Goal: Transaction & Acquisition: Purchase product/service

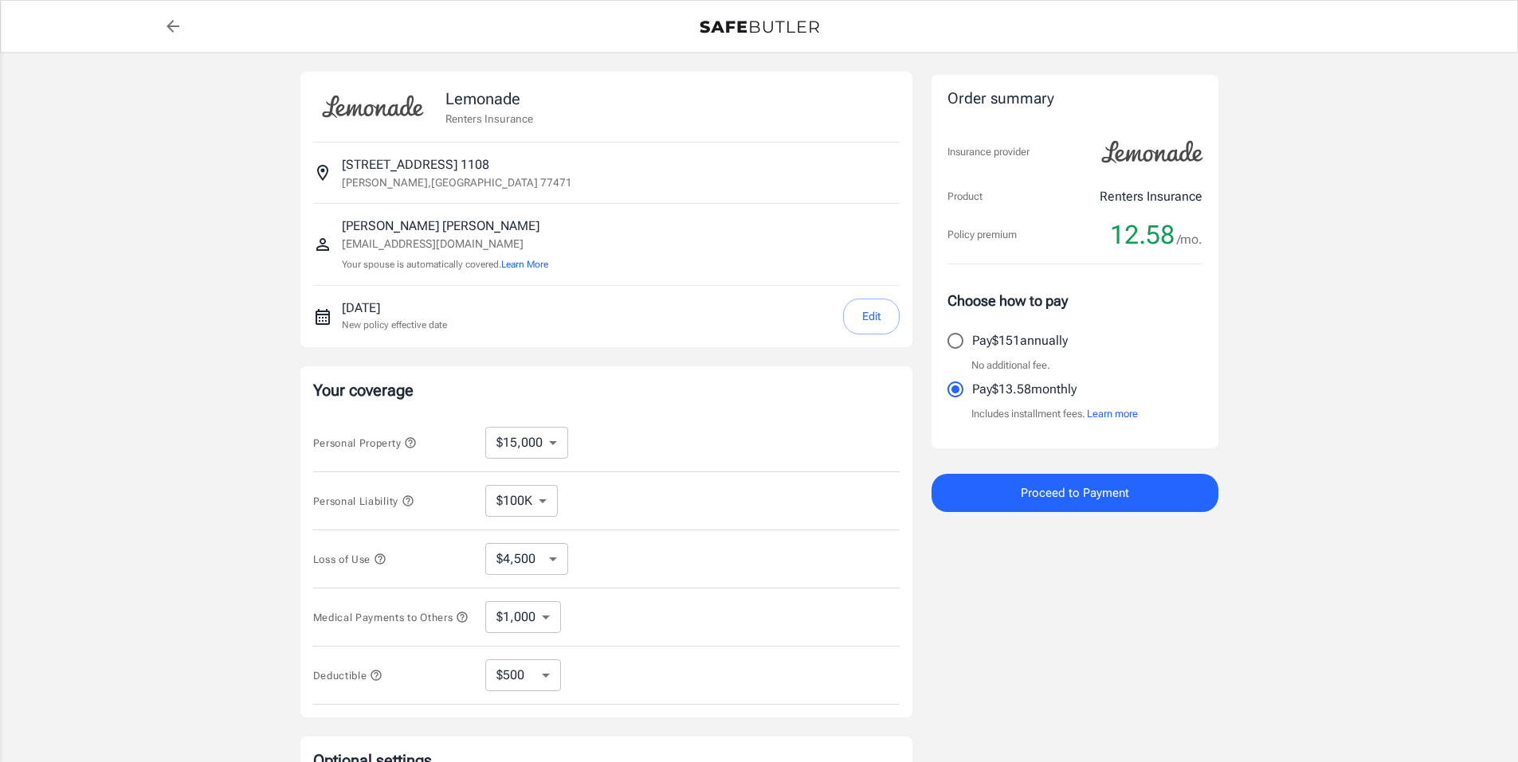
select select "15000"
select select "500"
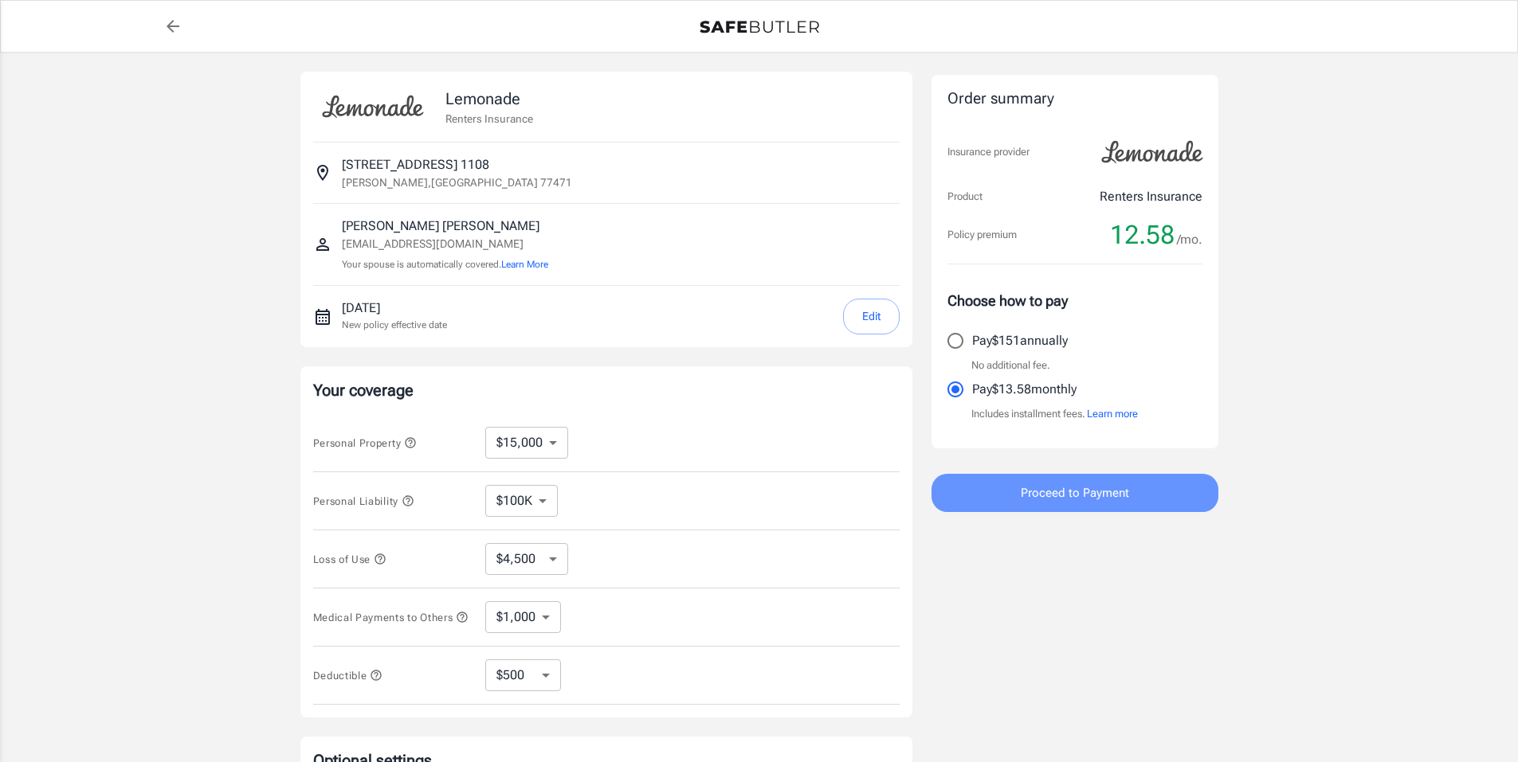
click at [1081, 493] on span "Proceed to Payment" at bounding box center [1075, 493] width 108 height 21
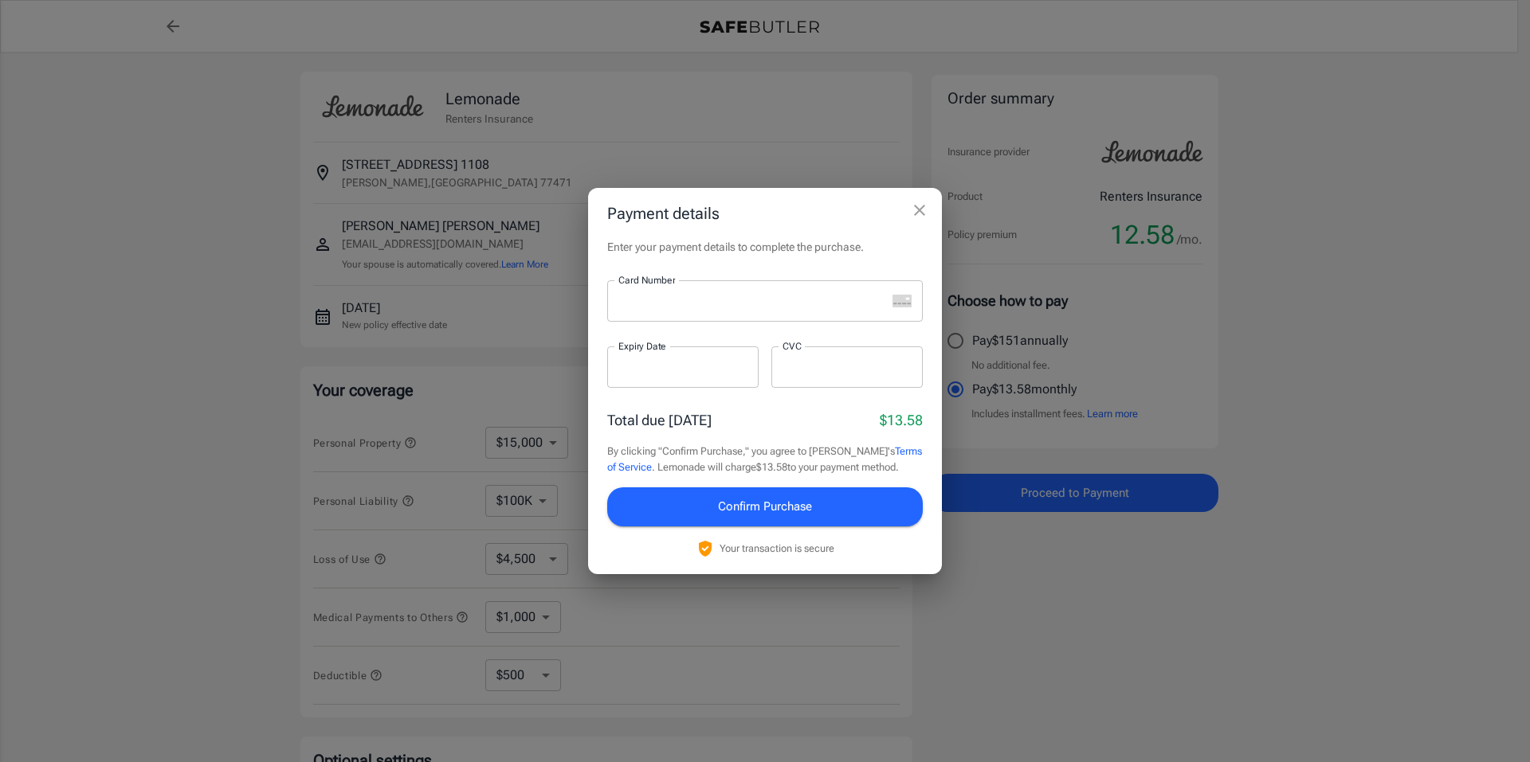
click at [735, 292] on div at bounding box center [746, 300] width 279 height 41
click at [766, 513] on span "Confirm Purchase" at bounding box center [765, 506] width 94 height 21
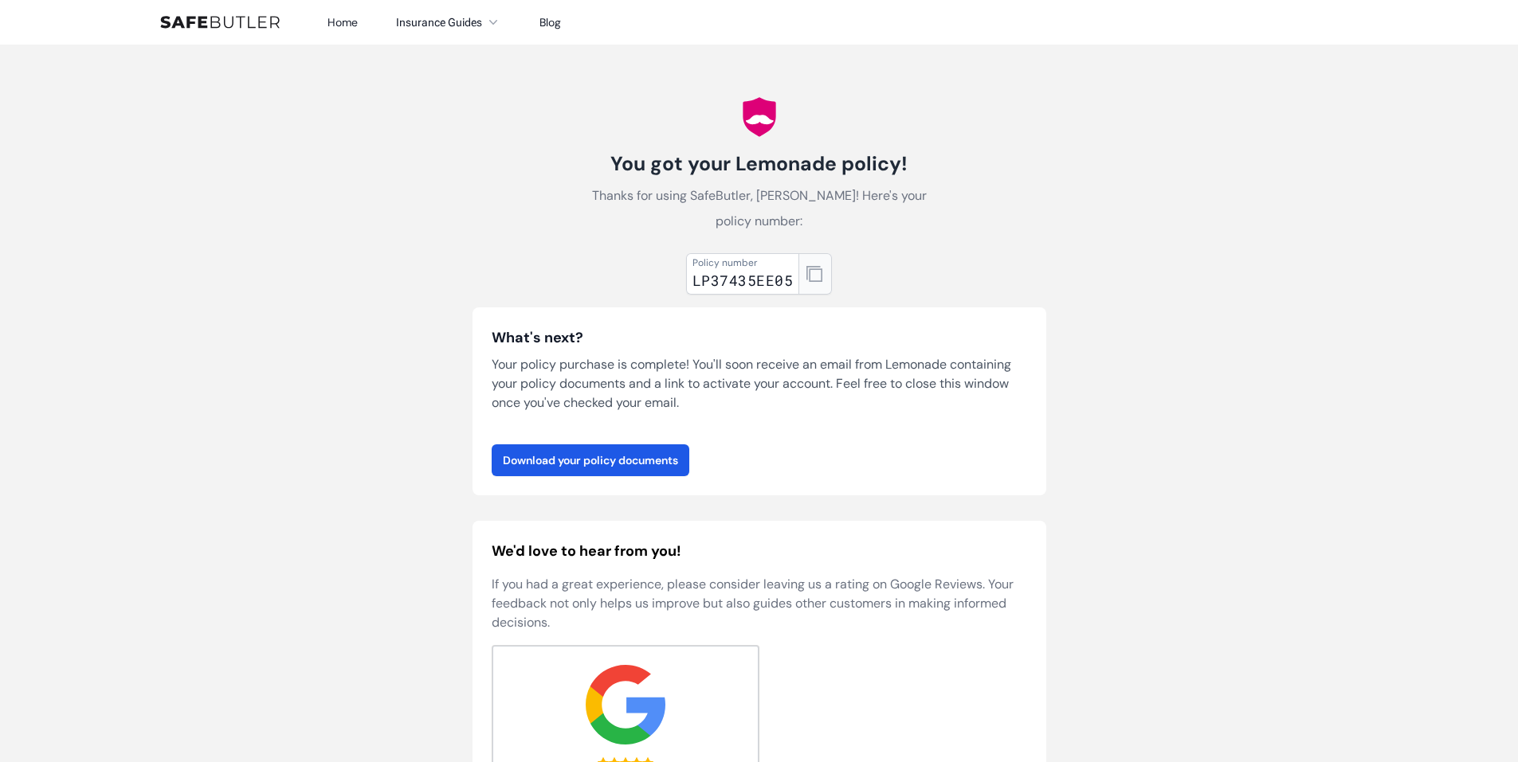
click at [817, 266] on icon "button" at bounding box center [814, 274] width 16 height 16
click at [766, 269] on div "LP37435EE05" at bounding box center [742, 280] width 100 height 22
copy div "LP37435EE05"
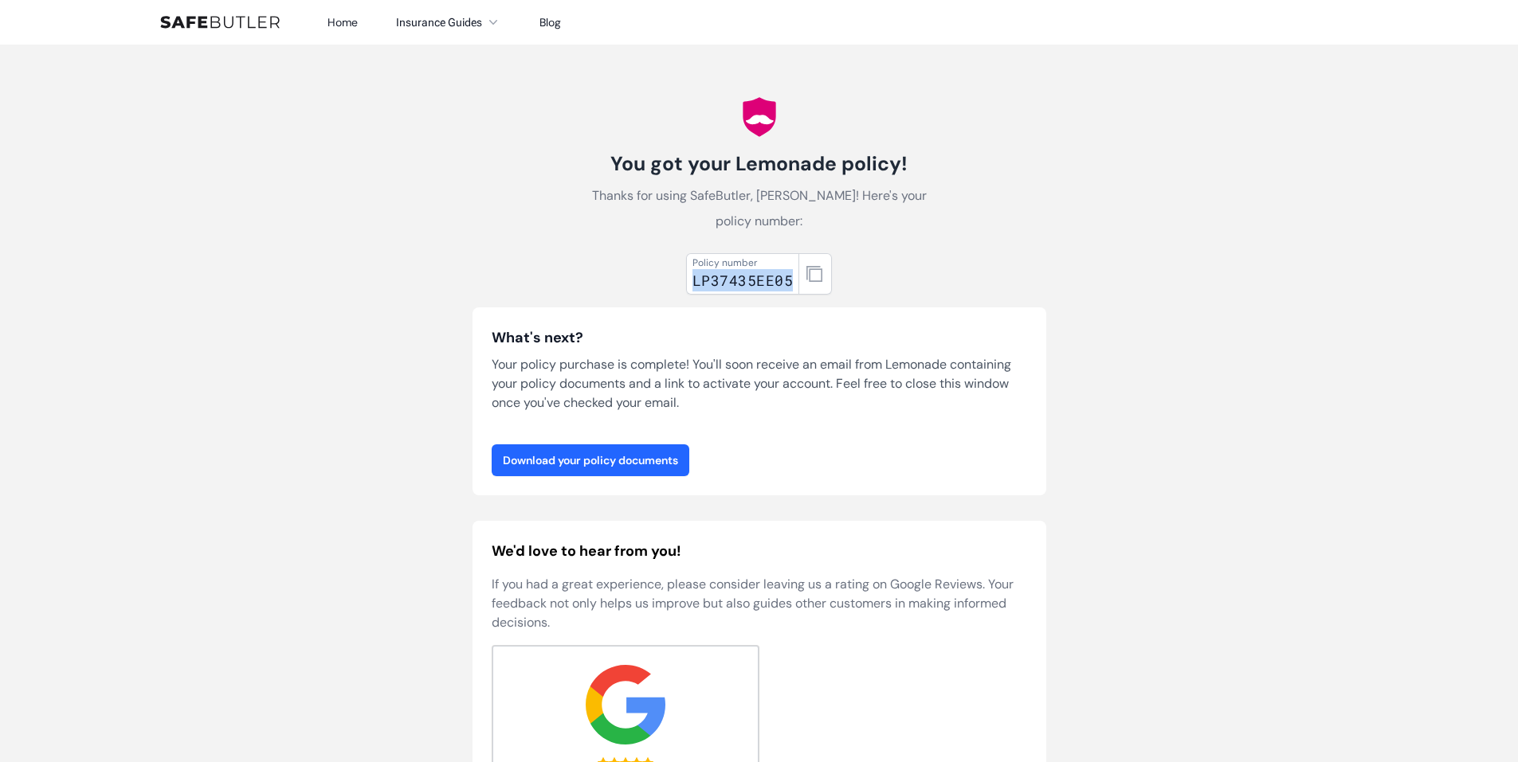
click at [601, 445] on link "Download your policy documents" at bounding box center [591, 461] width 198 height 32
